Goal: Browse casually: Explore the website without a specific task or goal

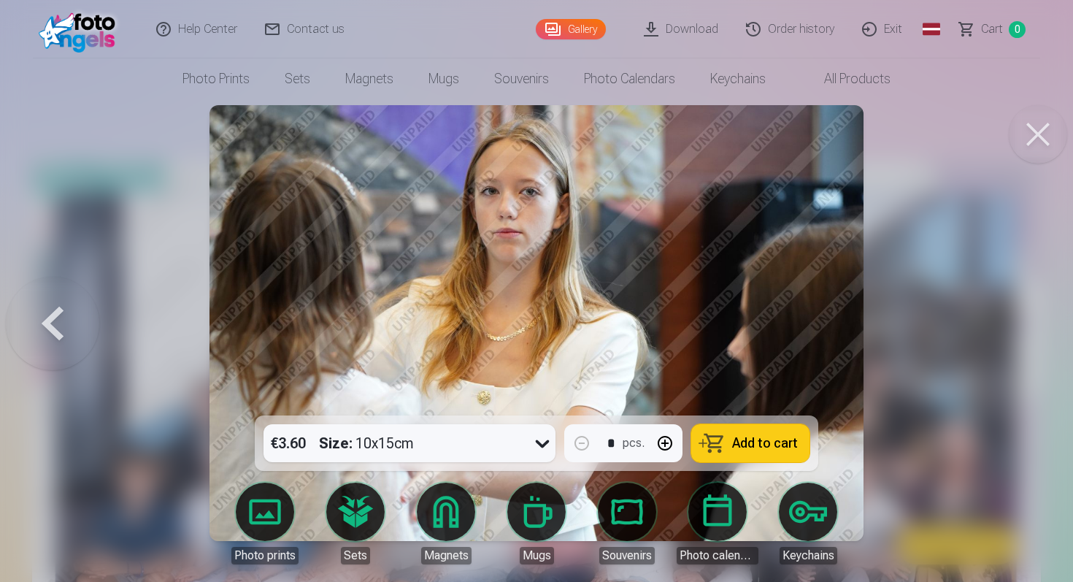
click at [1033, 124] on button at bounding box center [1038, 134] width 58 height 58
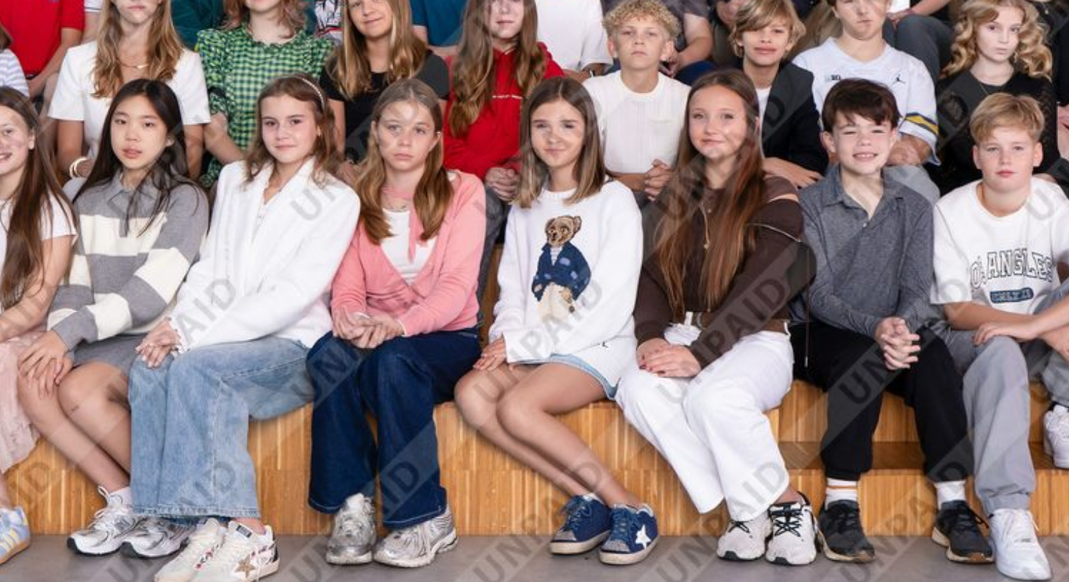
scroll to position [112, 0]
